Goal: Navigation & Orientation: Find specific page/section

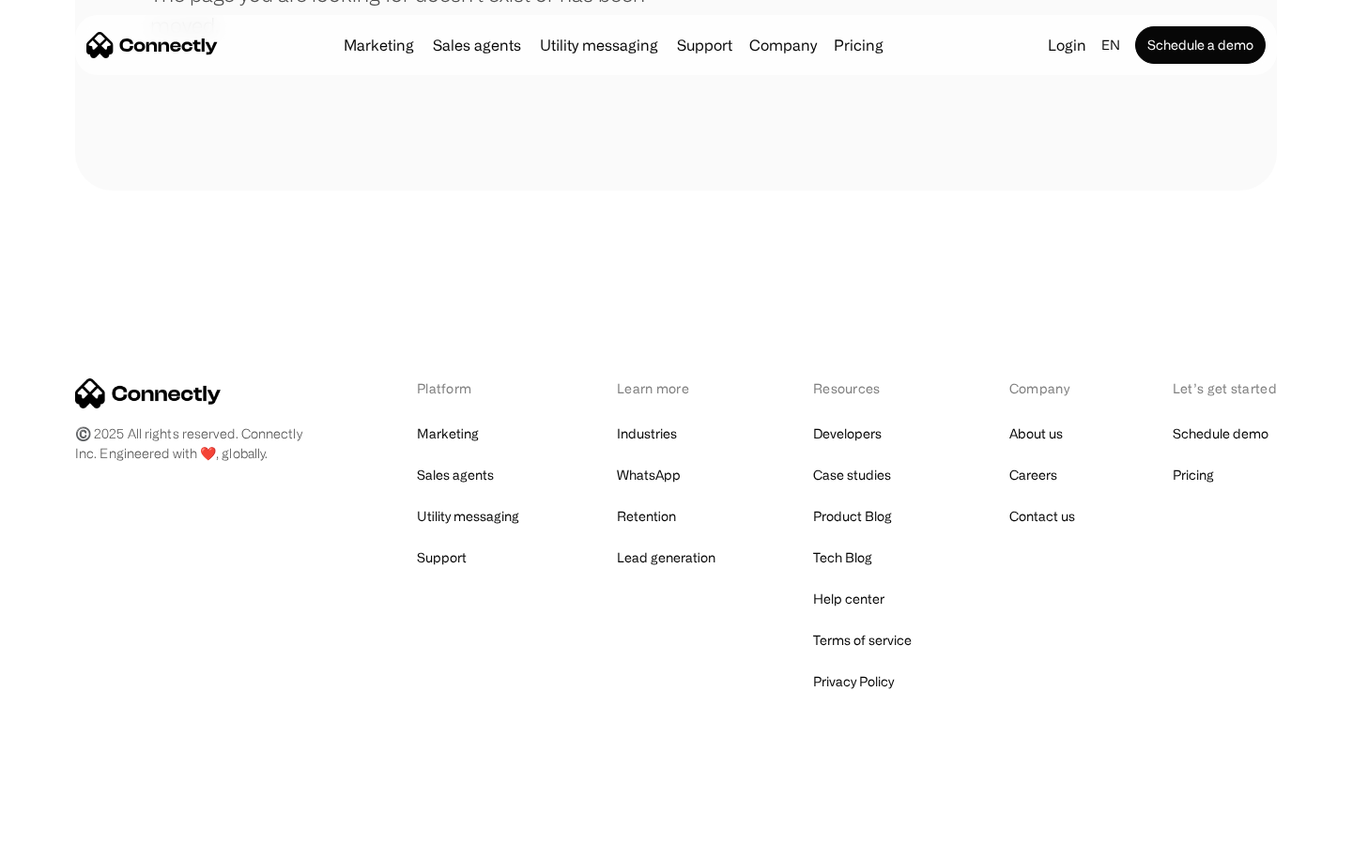
scroll to position [343, 0]
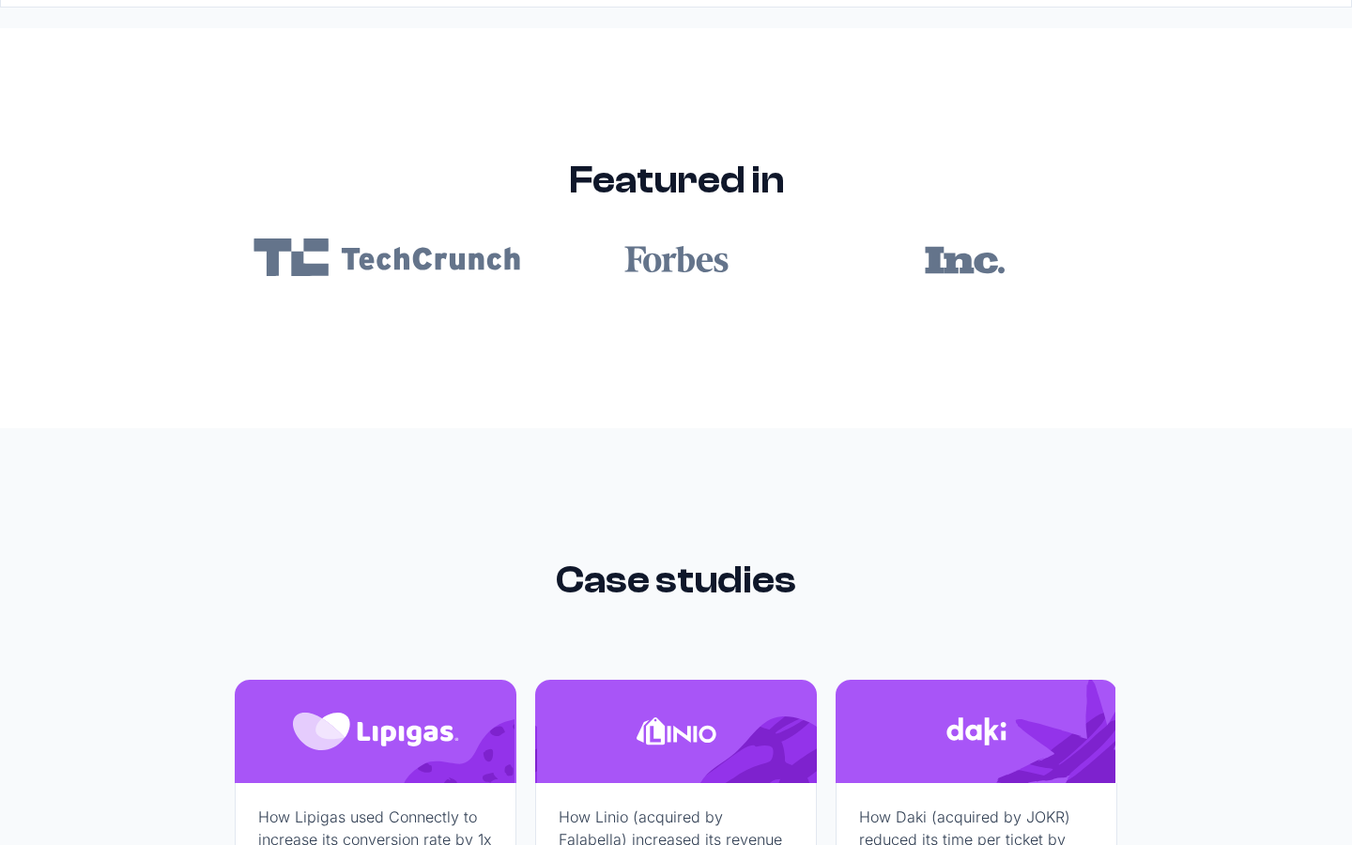
scroll to position [11247, 0]
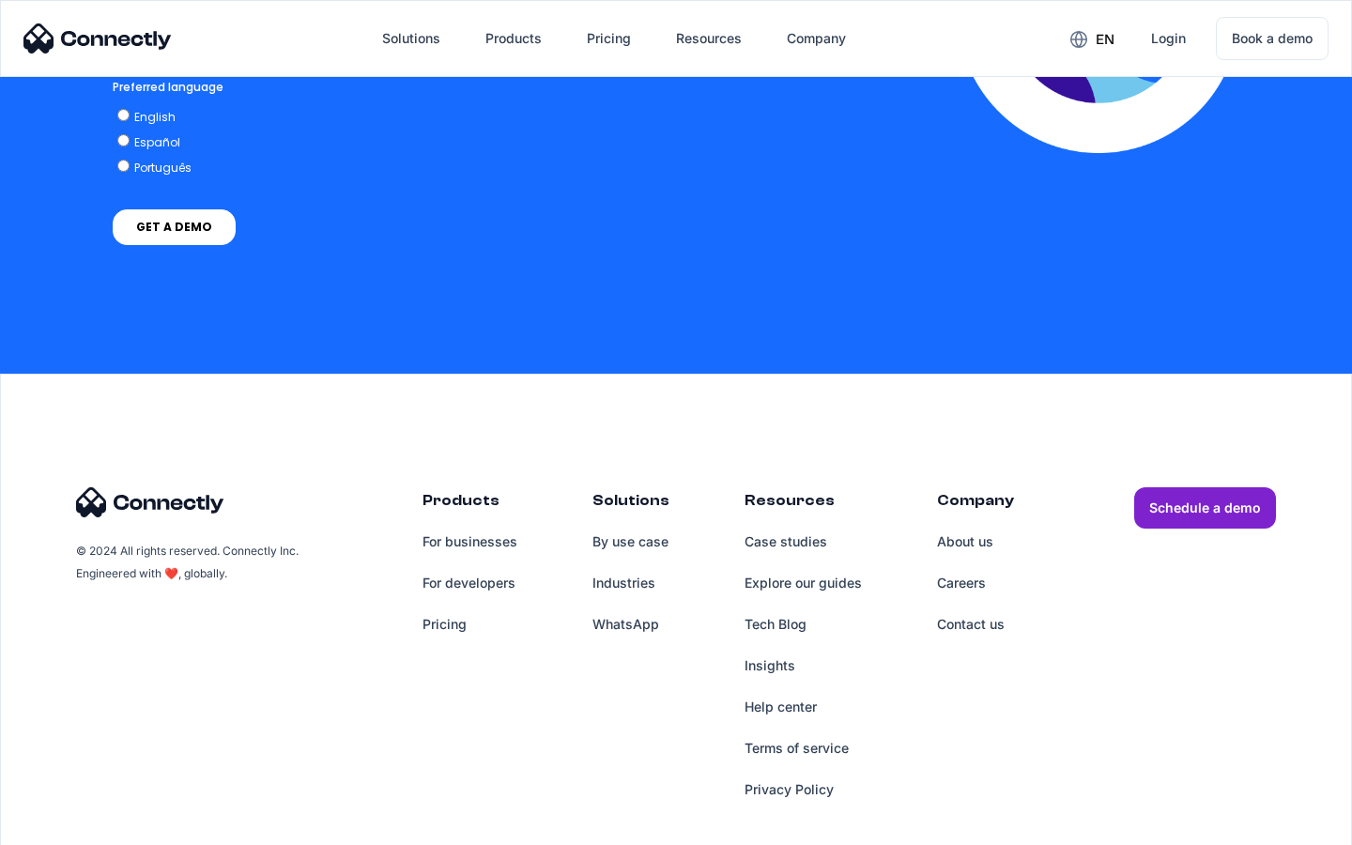
scroll to position [3820, 0]
